Goal: Task Accomplishment & Management: Use online tool/utility

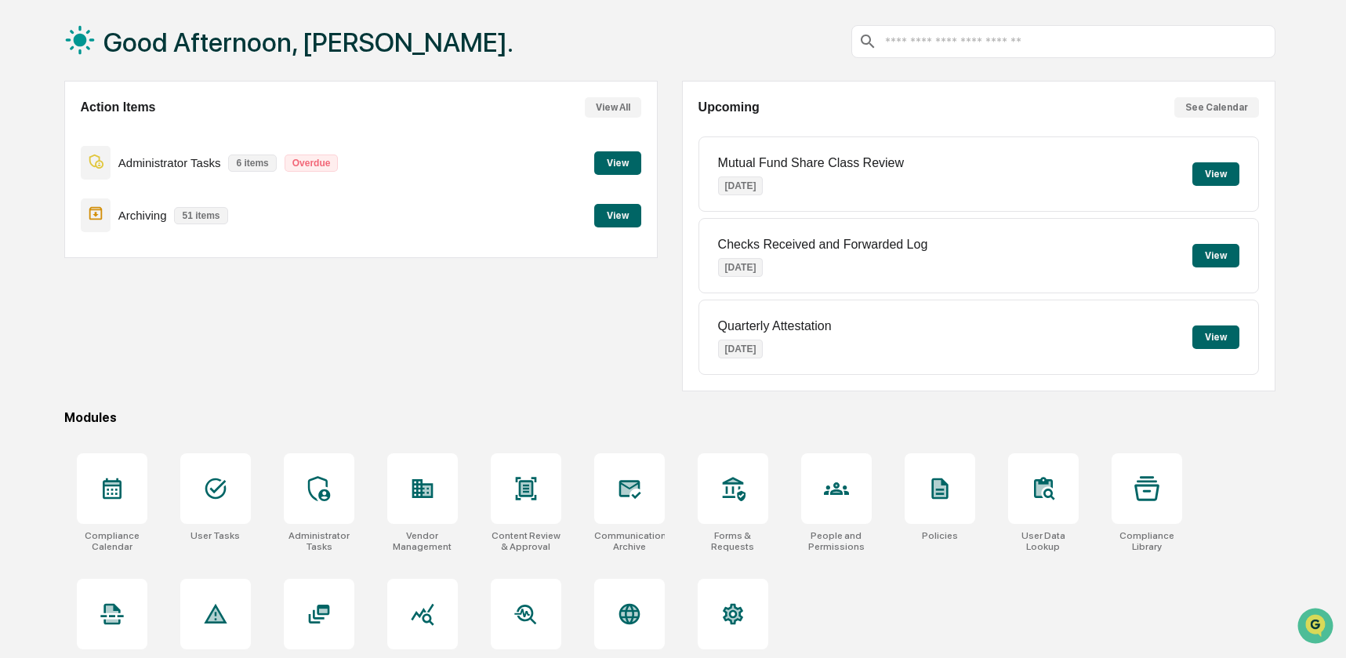
scroll to position [104, 0]
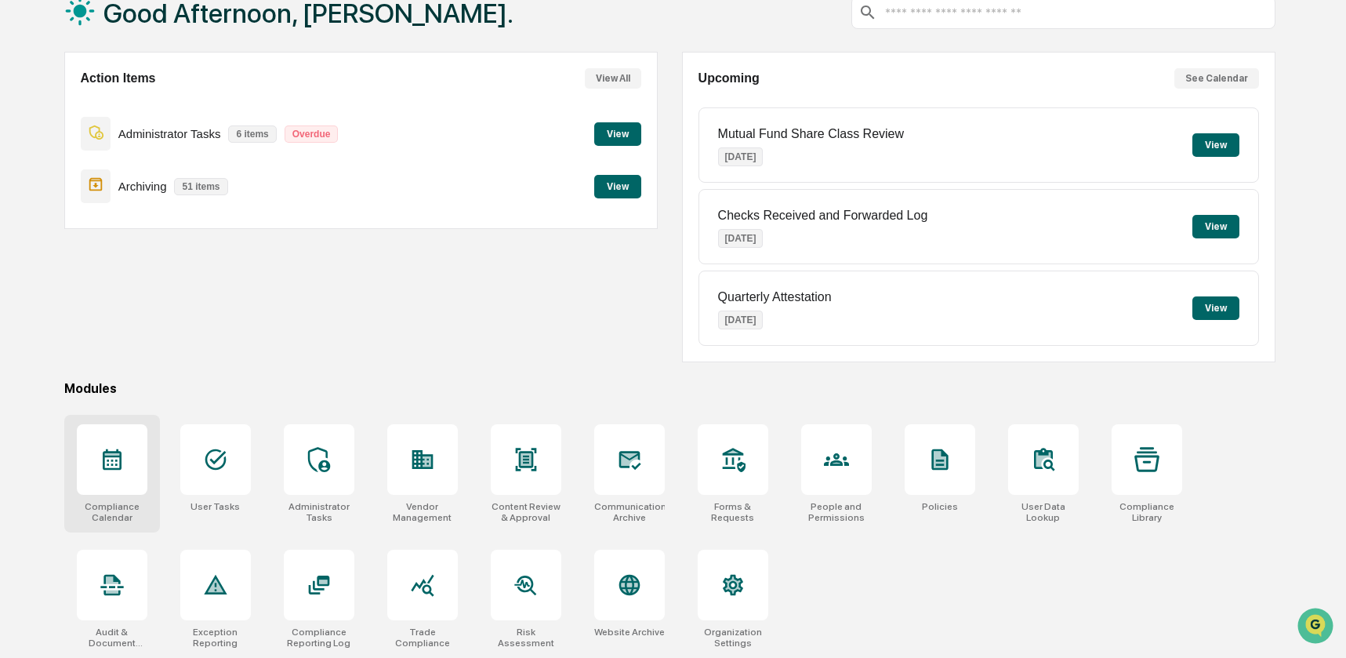
click at [104, 452] on icon at bounding box center [112, 459] width 19 height 21
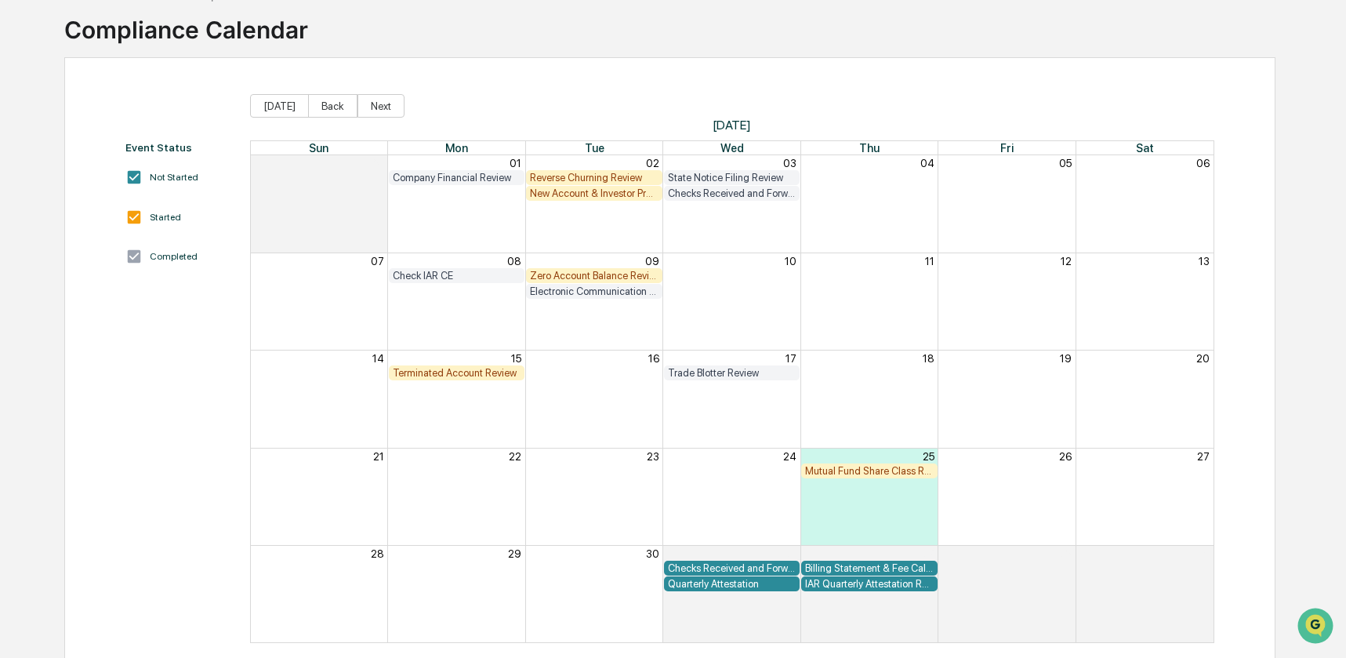
scroll to position [96, 0]
click at [862, 468] on div "Mutual Fund Share Class Review" at bounding box center [869, 470] width 128 height 12
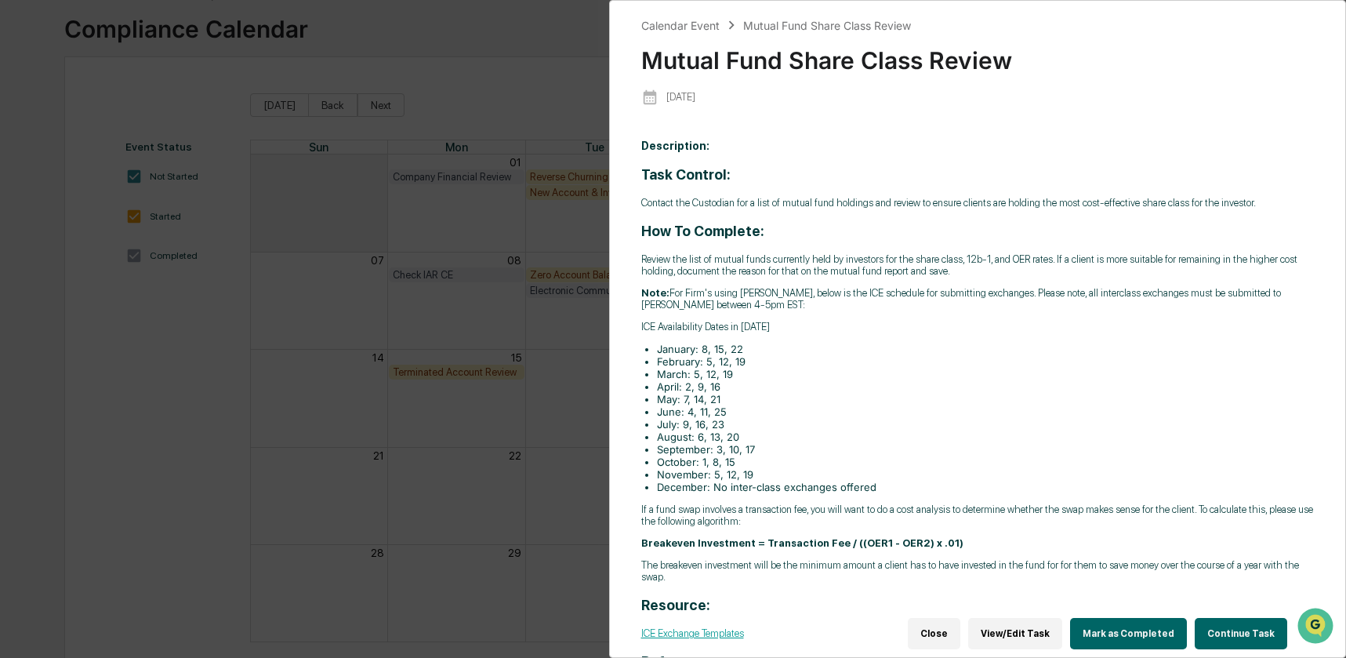
click at [1223, 625] on button "Continue Task" at bounding box center [1241, 633] width 93 height 31
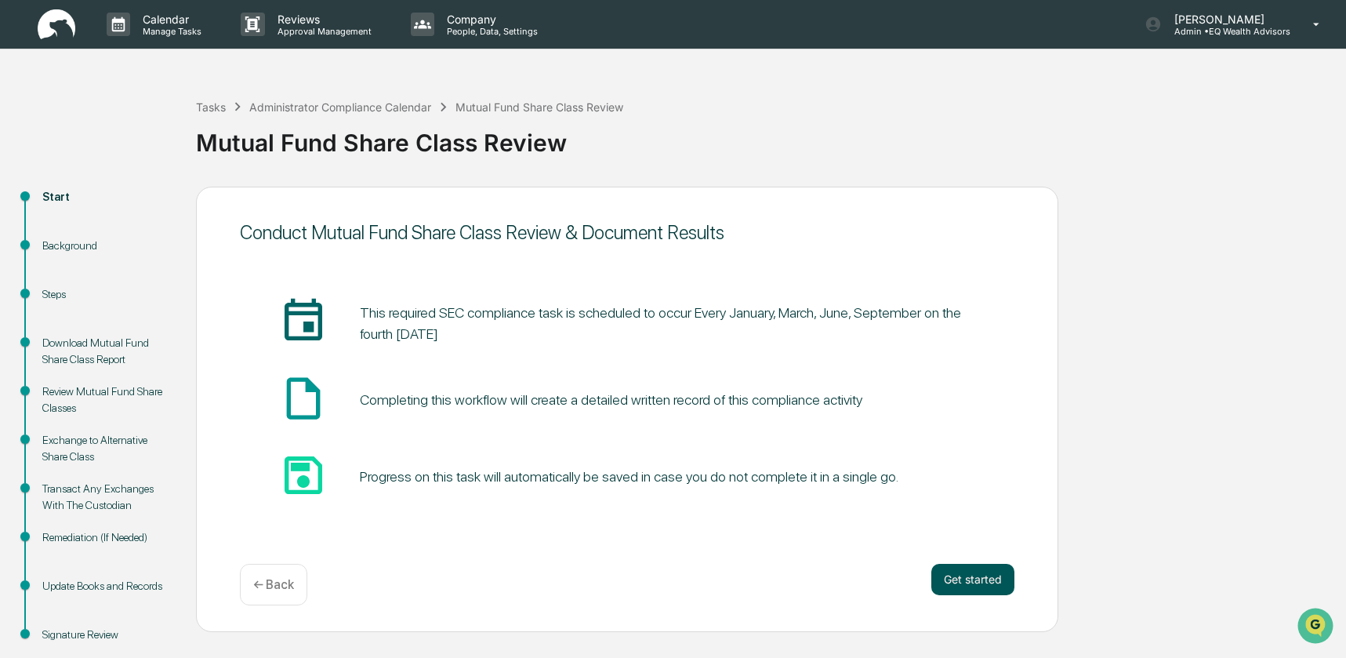
click at [953, 584] on button "Get started" at bounding box center [973, 579] width 83 height 31
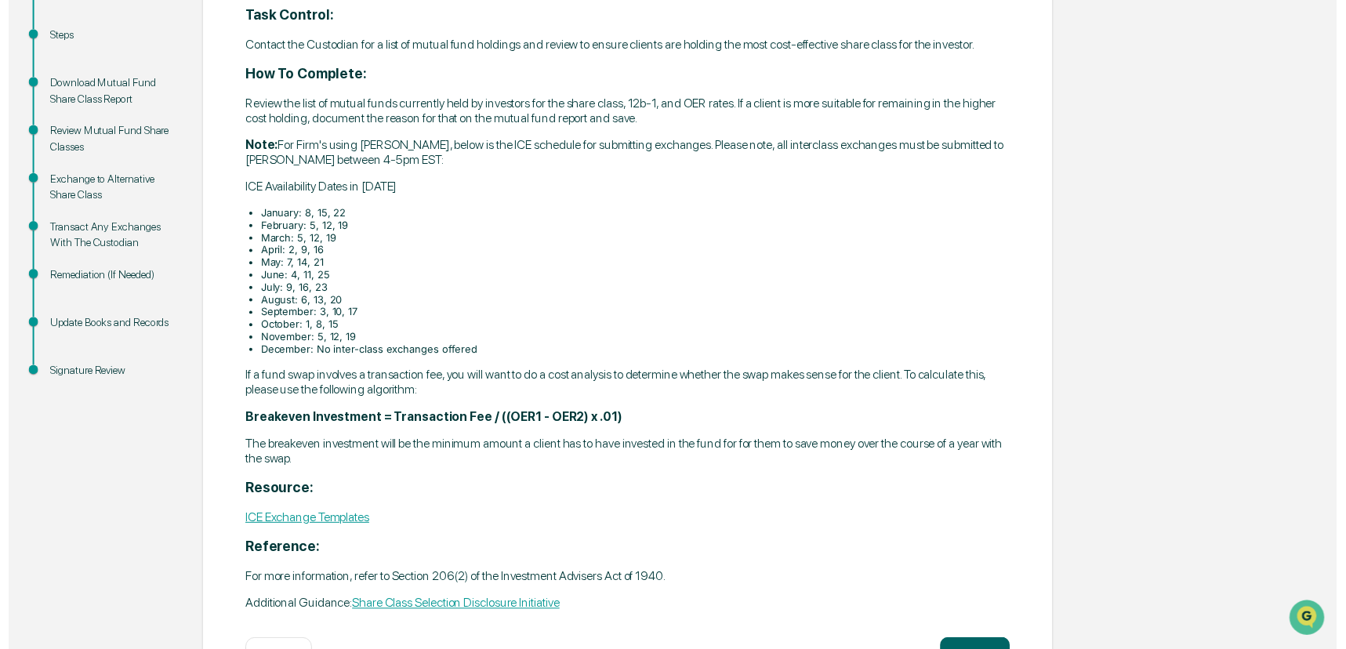
scroll to position [317, 0]
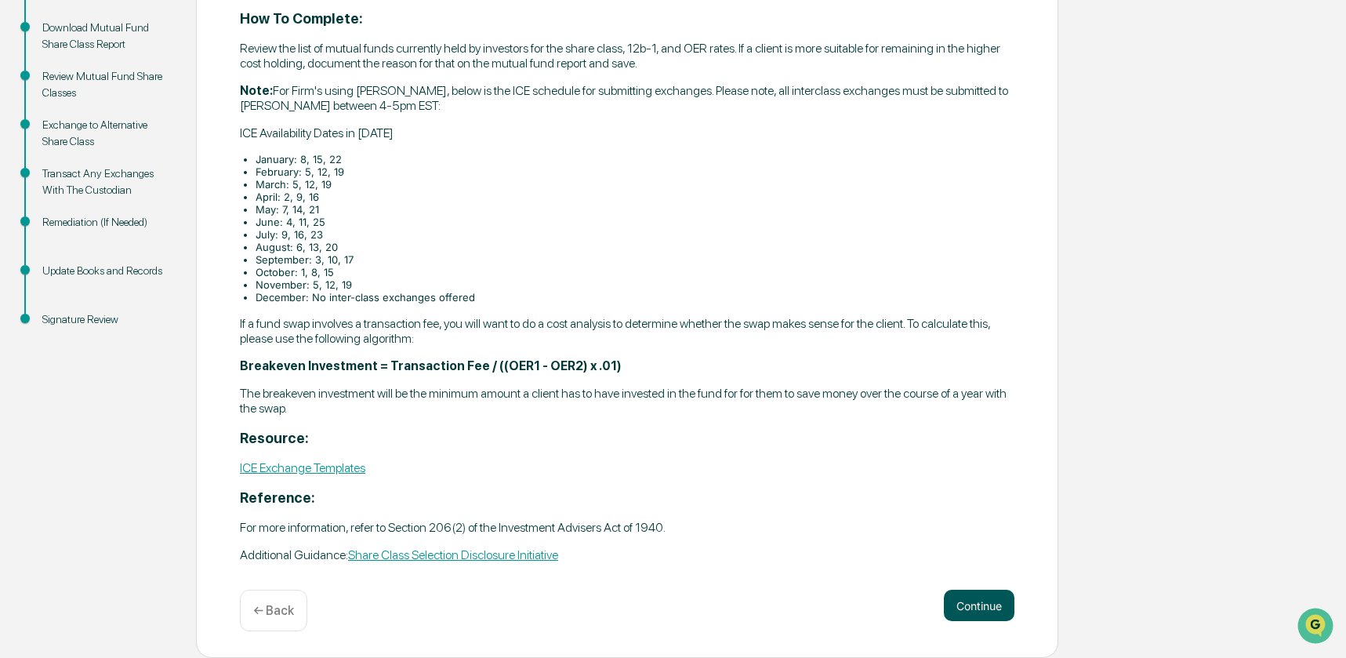
click at [978, 608] on button "Continue" at bounding box center [979, 605] width 71 height 31
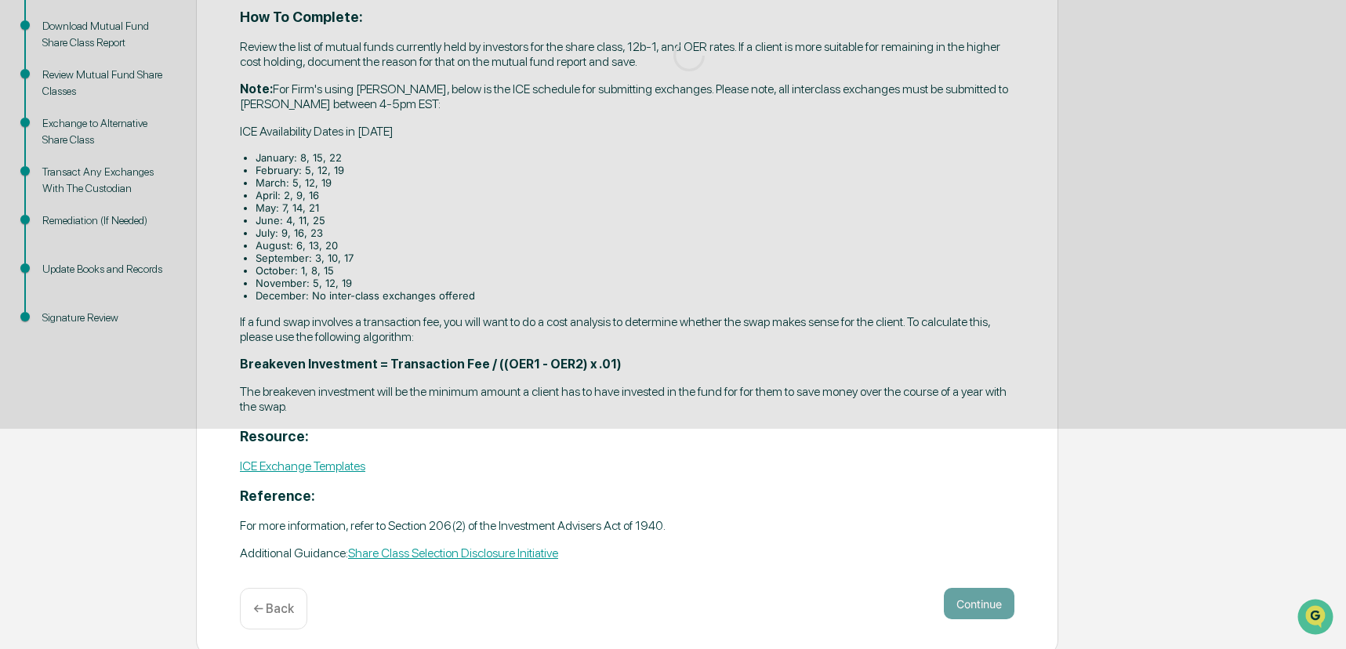
scroll to position [312, 0]
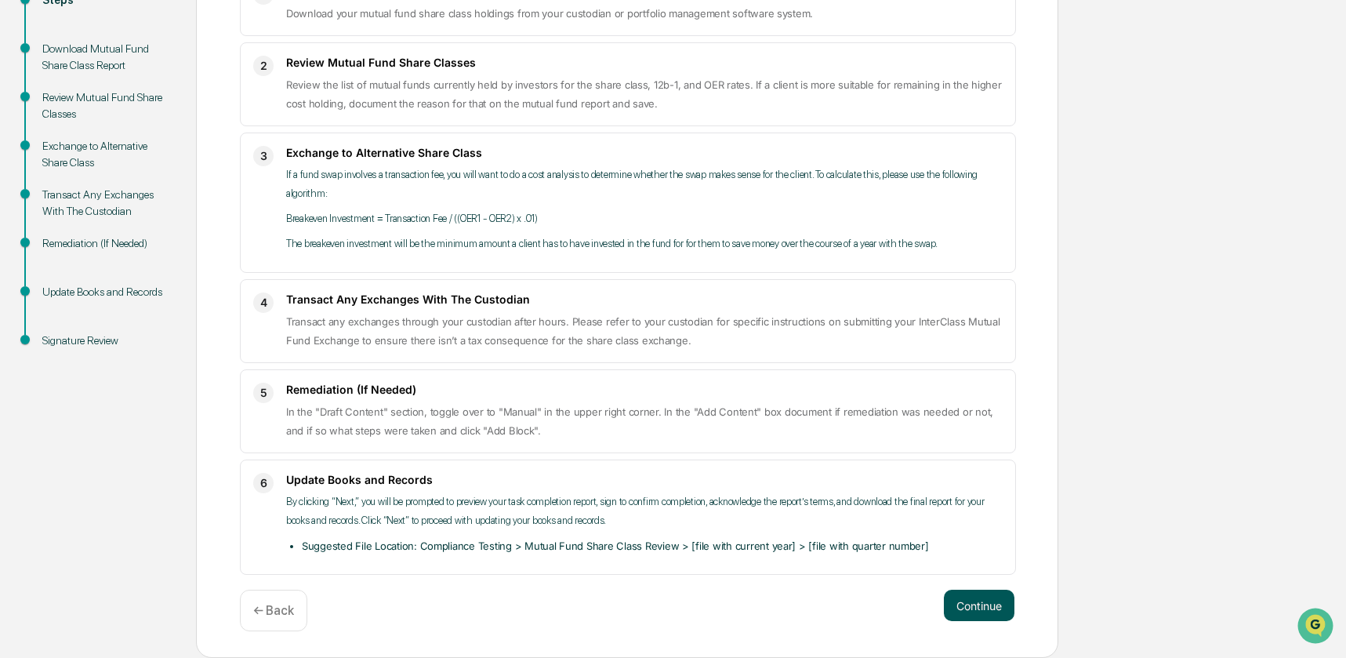
click at [999, 609] on button "Continue" at bounding box center [979, 605] width 71 height 31
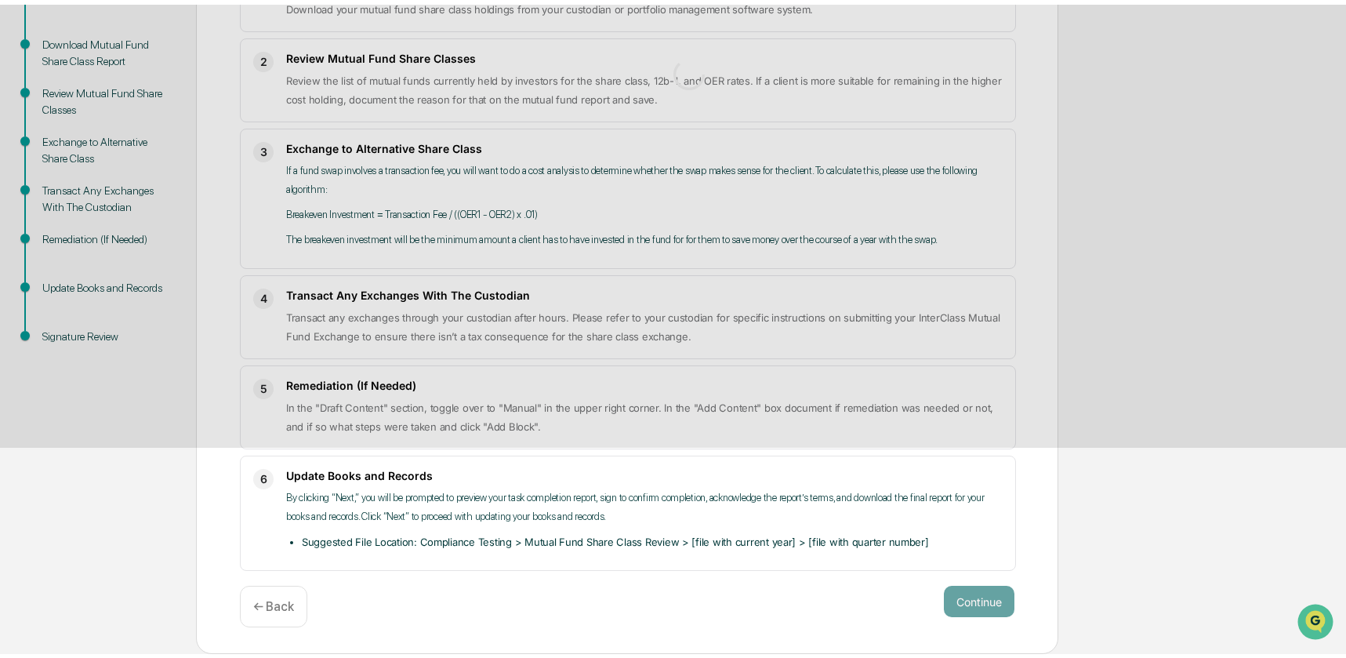
scroll to position [32, 0]
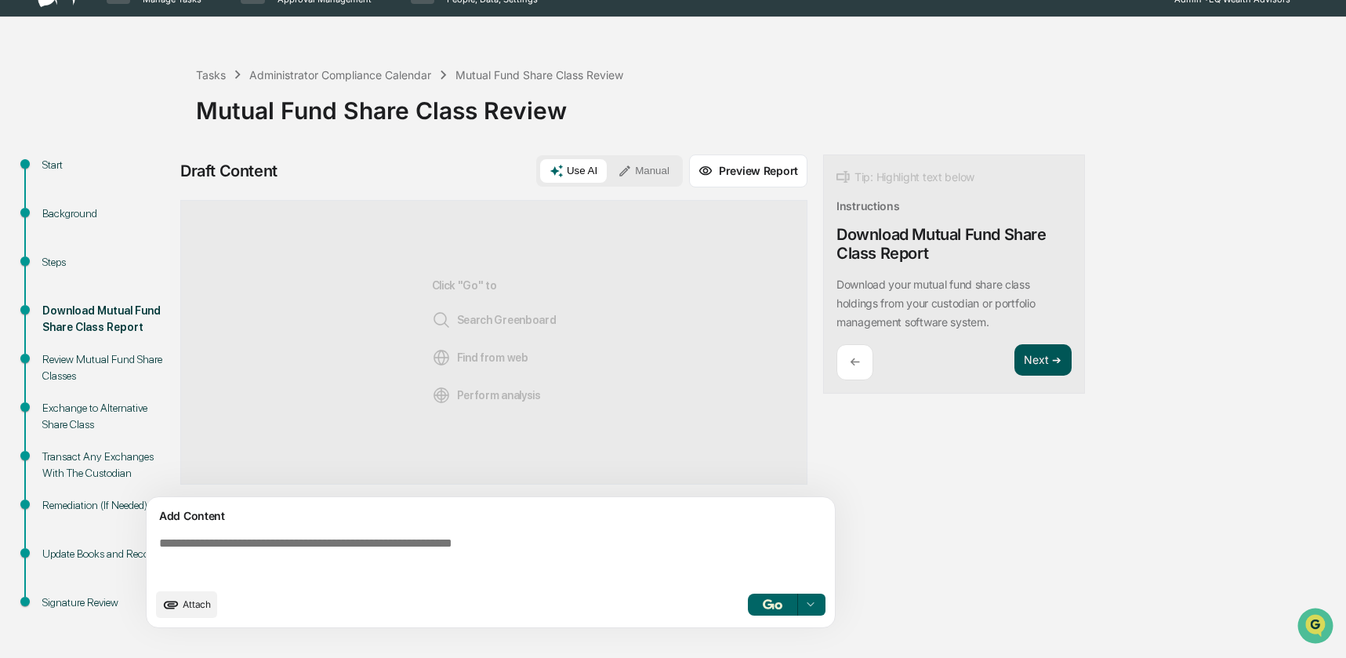
click at [1038, 365] on button "Next ➔" at bounding box center [1043, 360] width 57 height 32
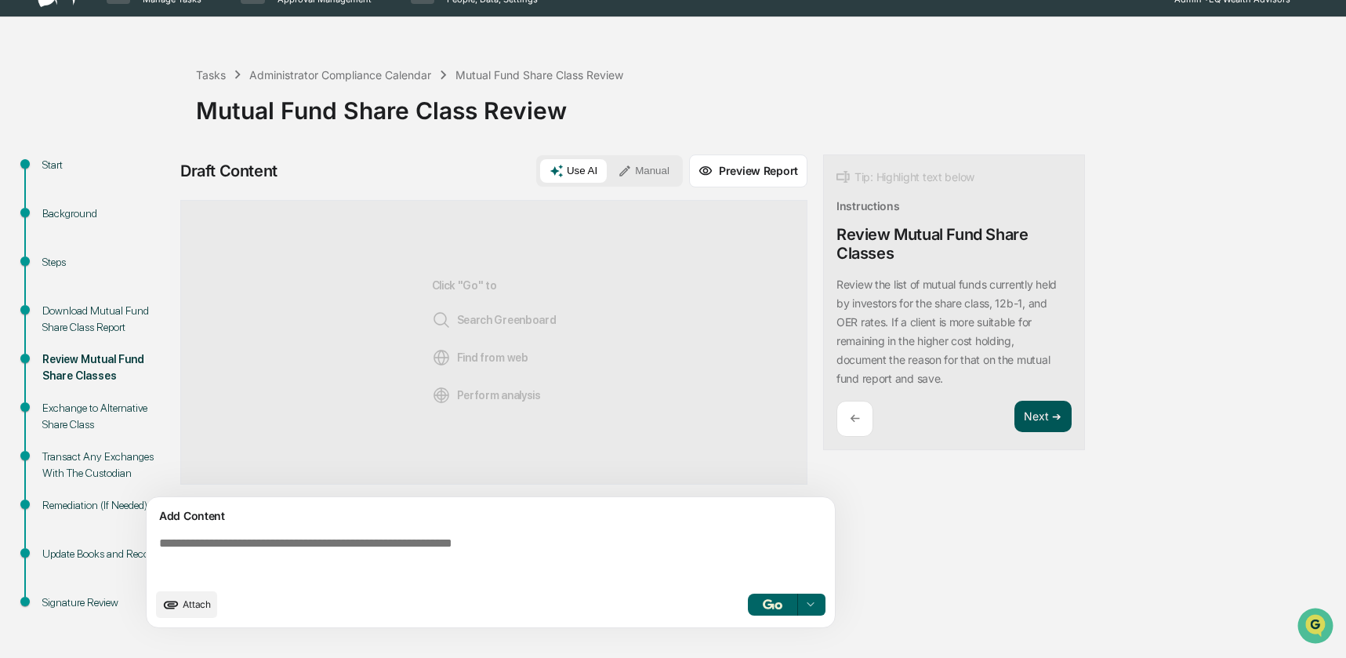
click at [1029, 412] on button "Next ➔" at bounding box center [1043, 417] width 57 height 32
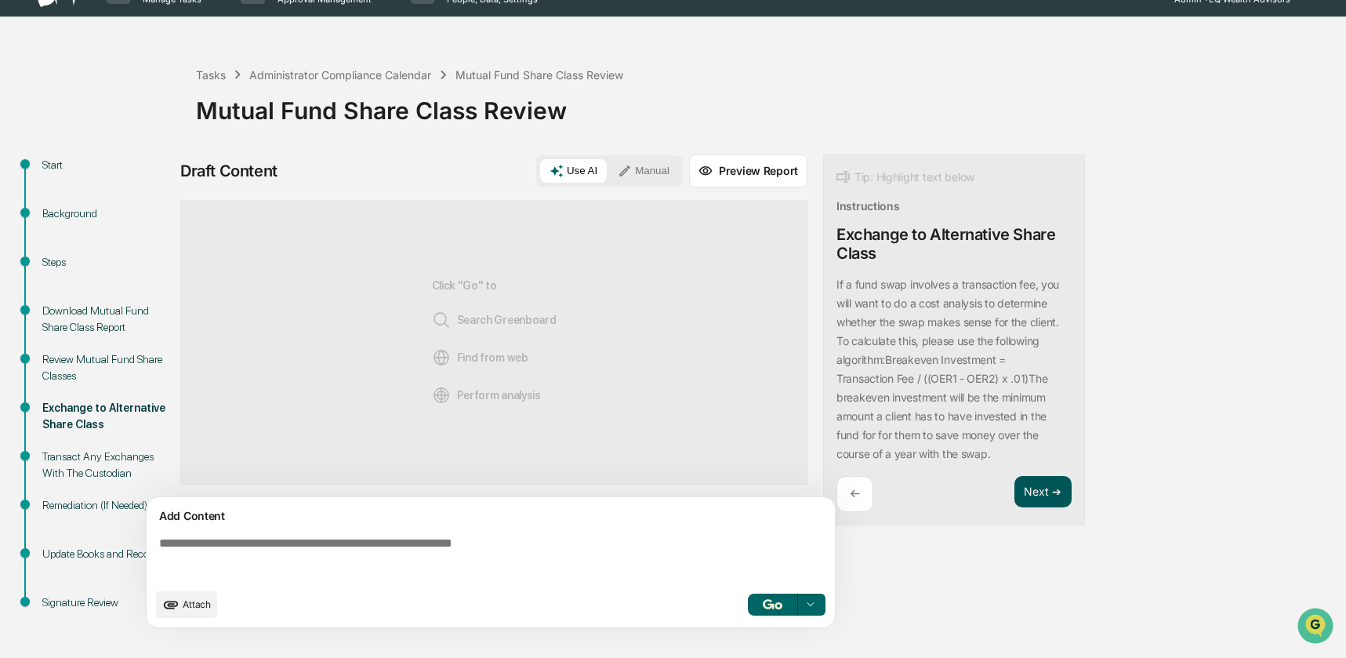
click at [1032, 485] on button "Next ➔" at bounding box center [1043, 492] width 57 height 32
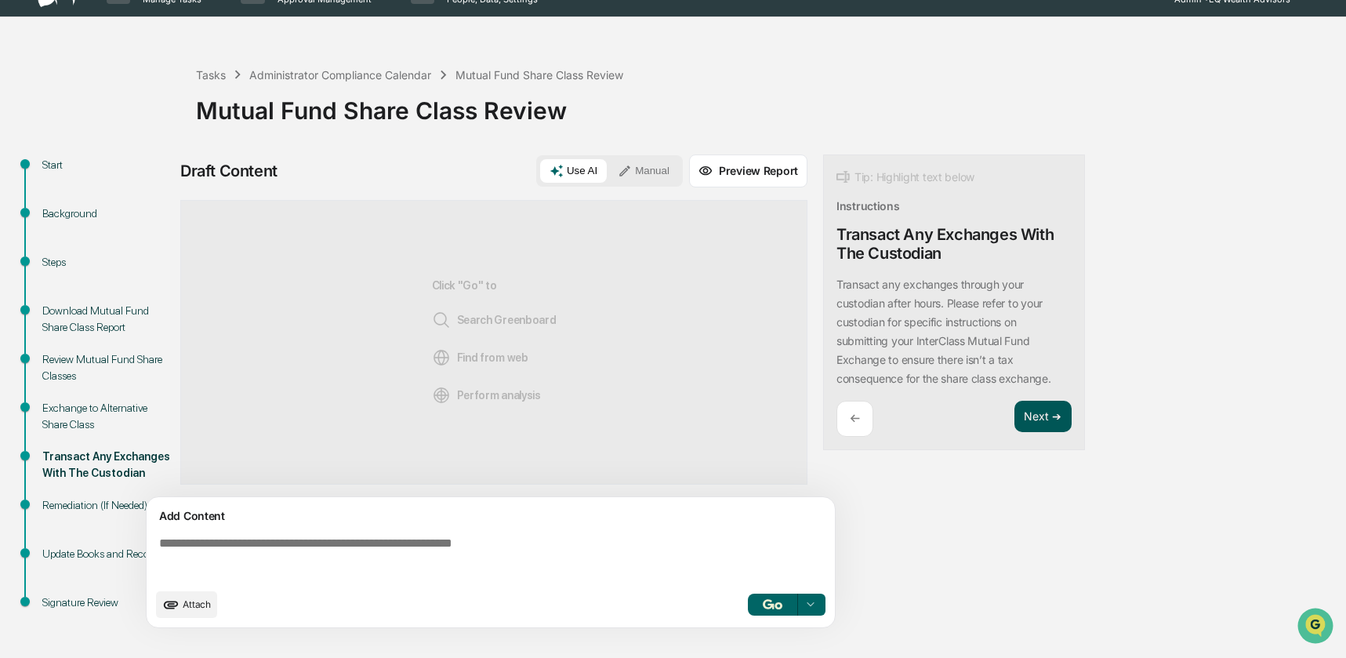
click at [1033, 416] on button "Next ➔" at bounding box center [1043, 417] width 57 height 32
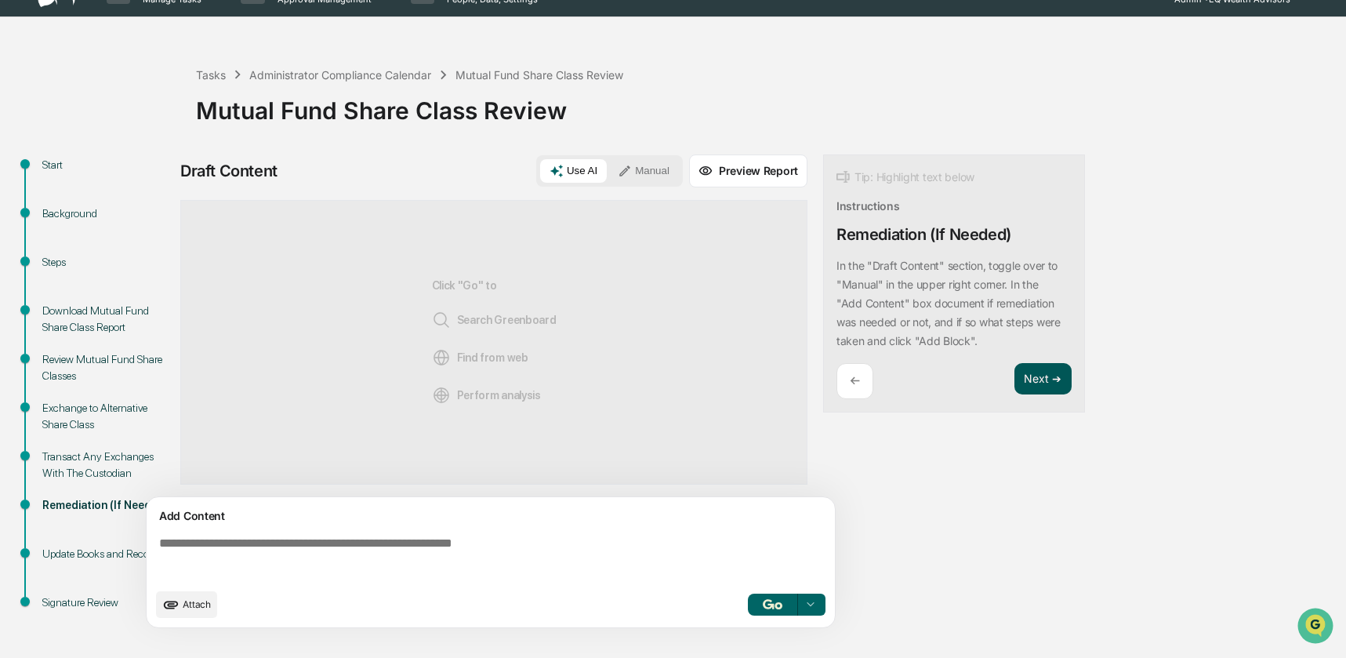
click at [1034, 391] on button "Next ➔" at bounding box center [1043, 379] width 57 height 32
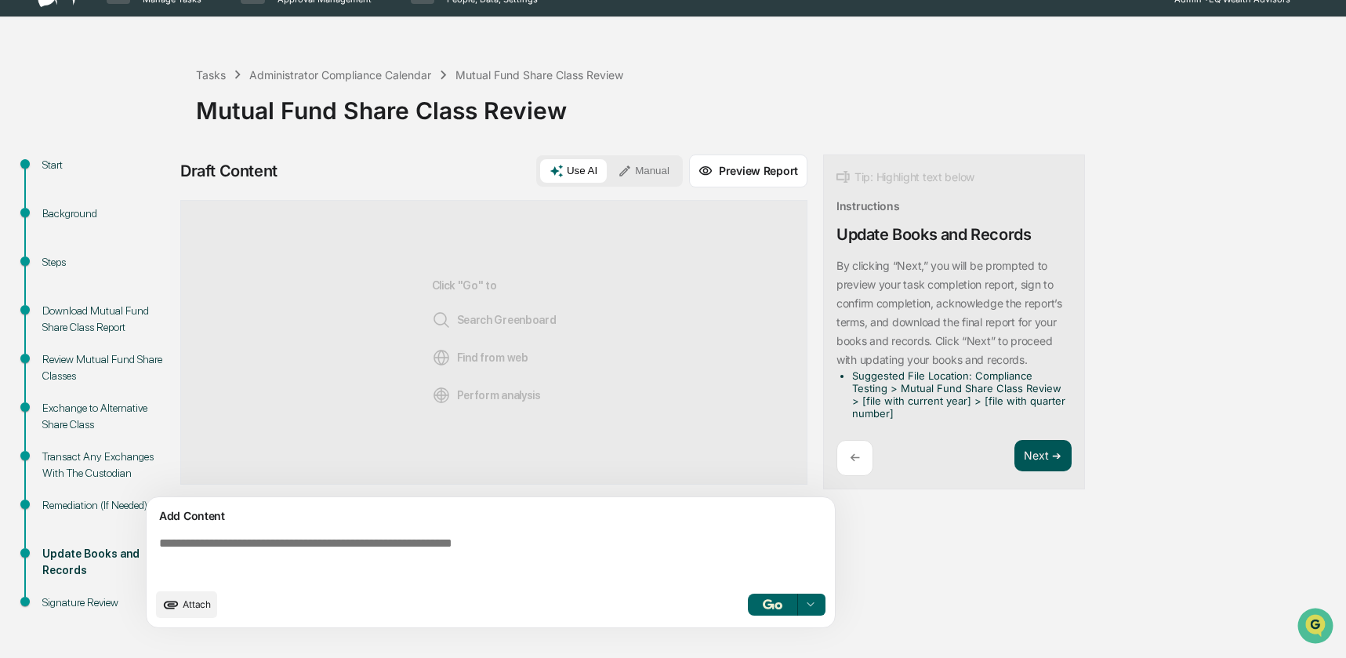
click at [1034, 382] on li "Suggested File Location: Compliance Testing > Mutual Fund Share Class Review > …" at bounding box center [958, 394] width 213 height 50
click at [198, 609] on span "Attach" at bounding box center [197, 604] width 28 height 12
click at [660, 168] on button "Manual" at bounding box center [644, 171] width 71 height 24
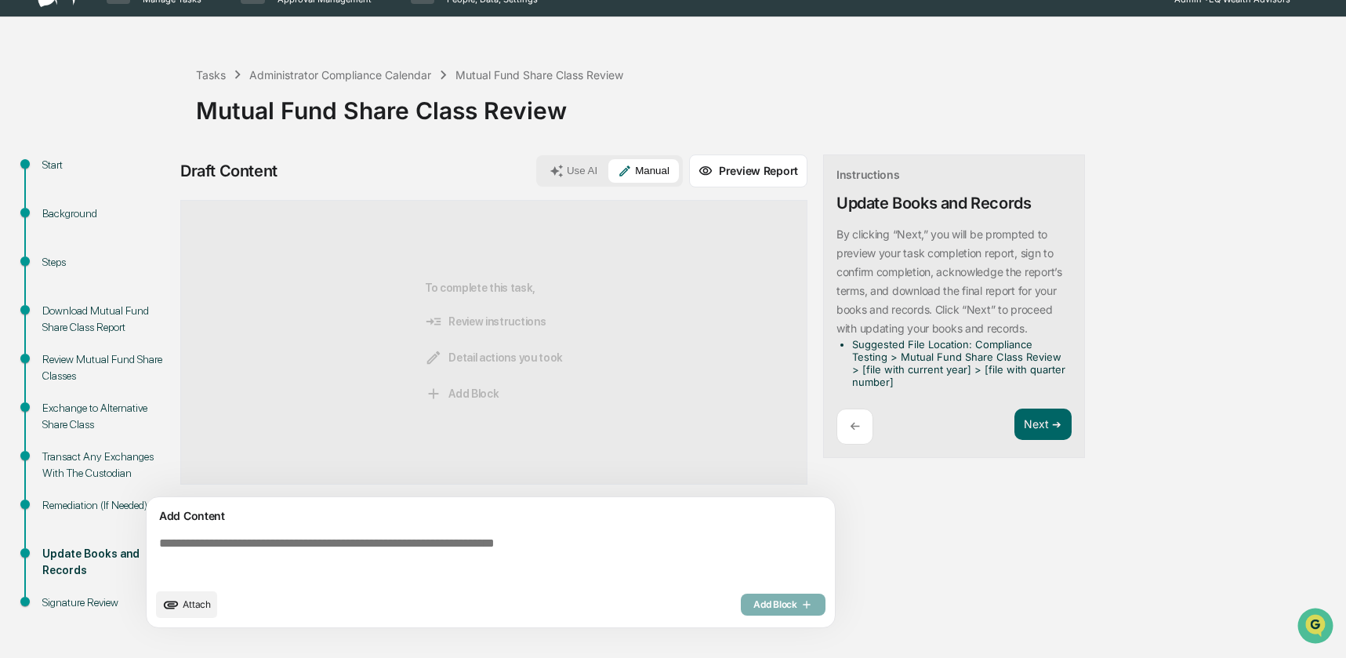
click at [197, 598] on span "Attach" at bounding box center [197, 604] width 28 height 12
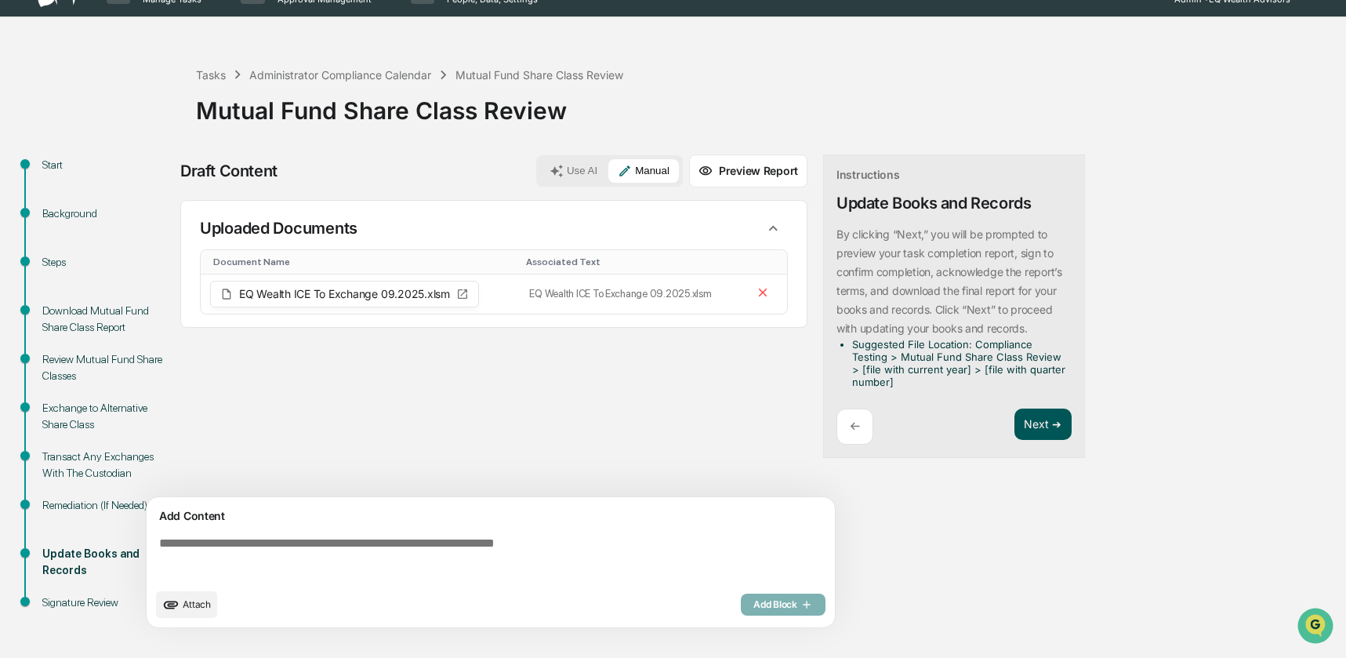
click at [1035, 419] on button "Next ➔" at bounding box center [1043, 425] width 57 height 32
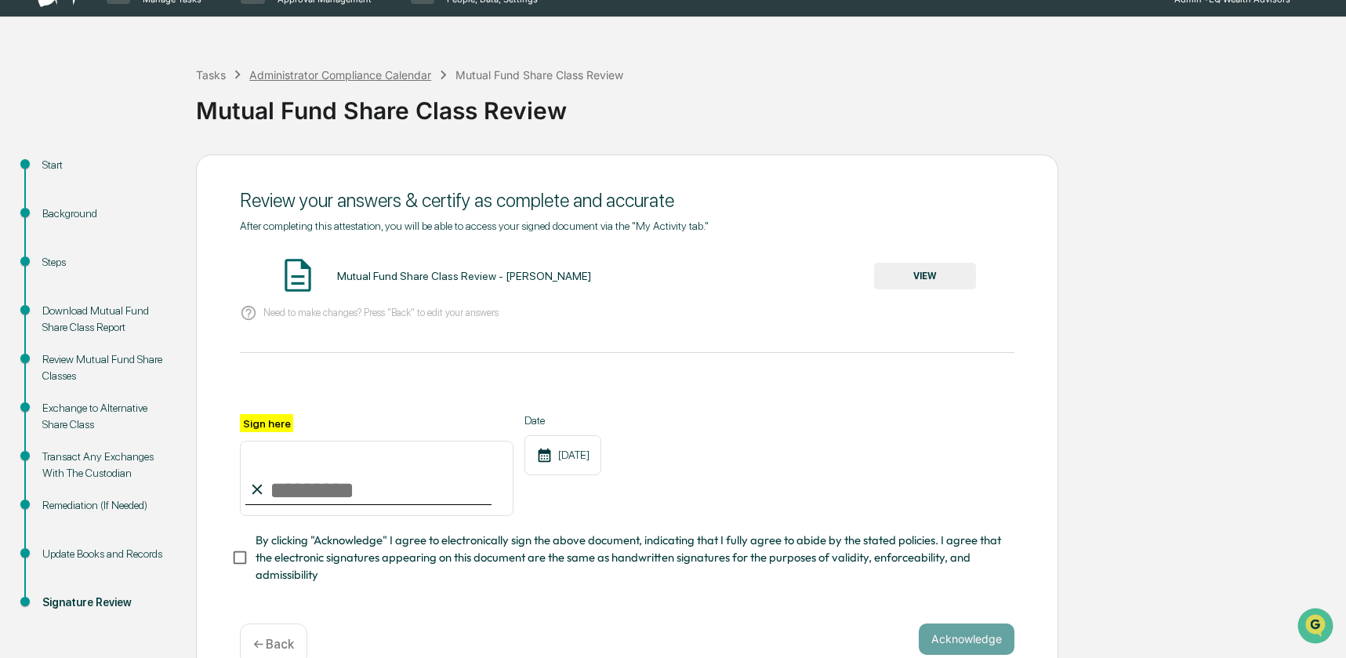
click at [319, 73] on div "Administrator Compliance Calendar" at bounding box center [340, 74] width 182 height 13
